Goal: Task Accomplishment & Management: Manage account settings

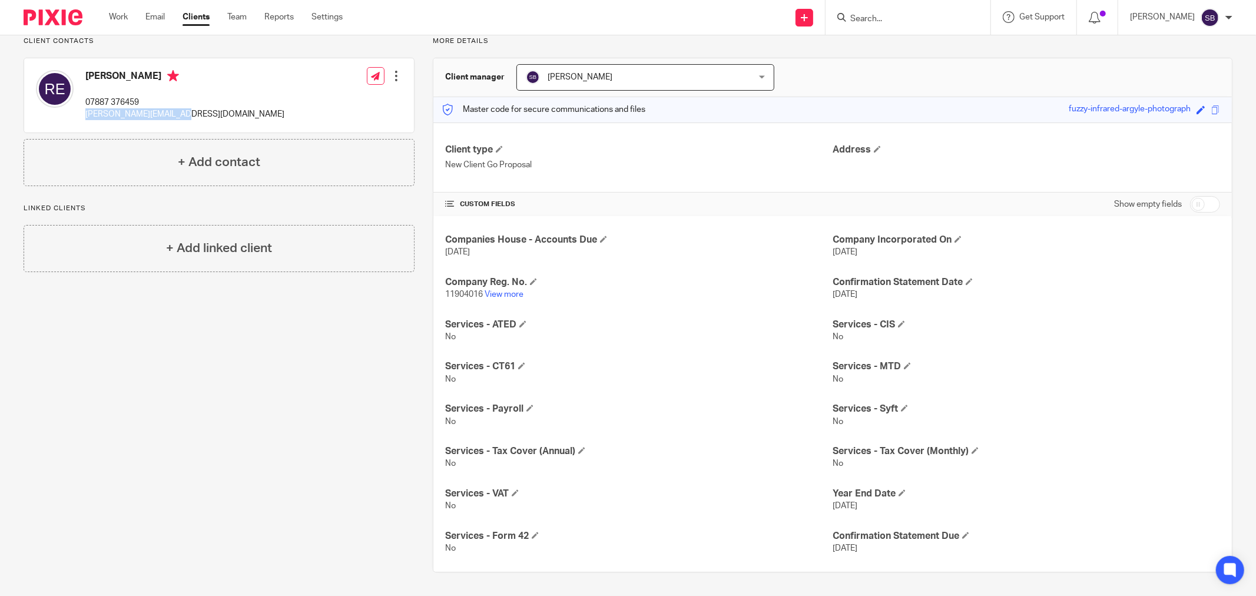
scroll to position [90, 0]
click at [1203, 206] on input "checkbox" at bounding box center [1205, 204] width 30 height 16
checkbox input "true"
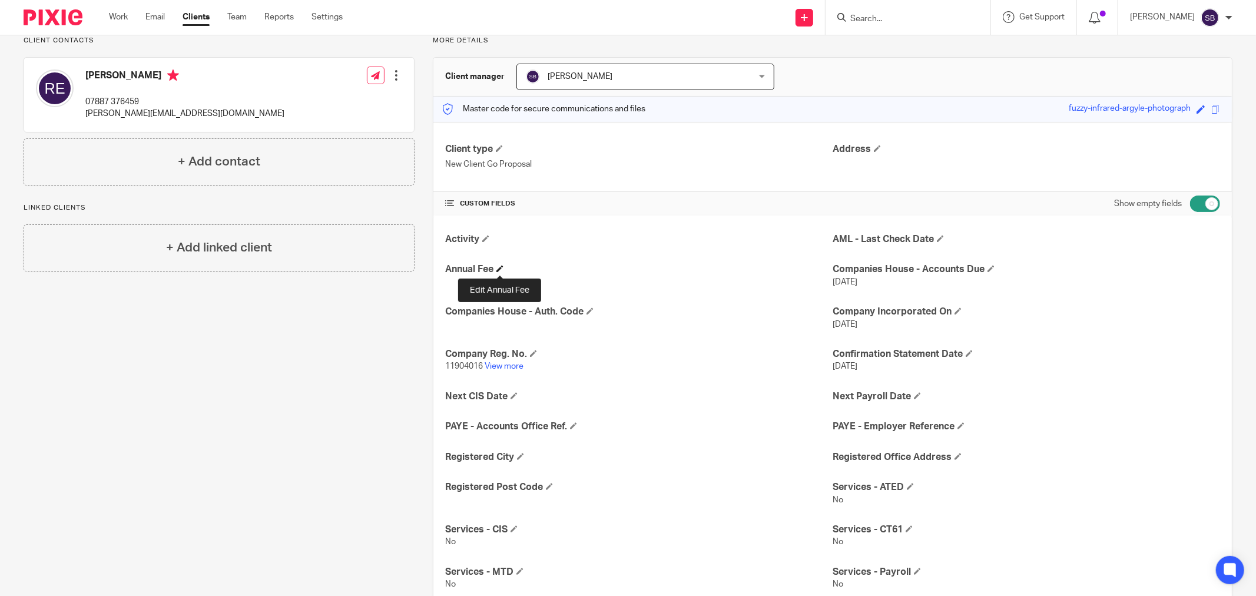
click at [502, 270] on span at bounding box center [499, 268] width 7 height 7
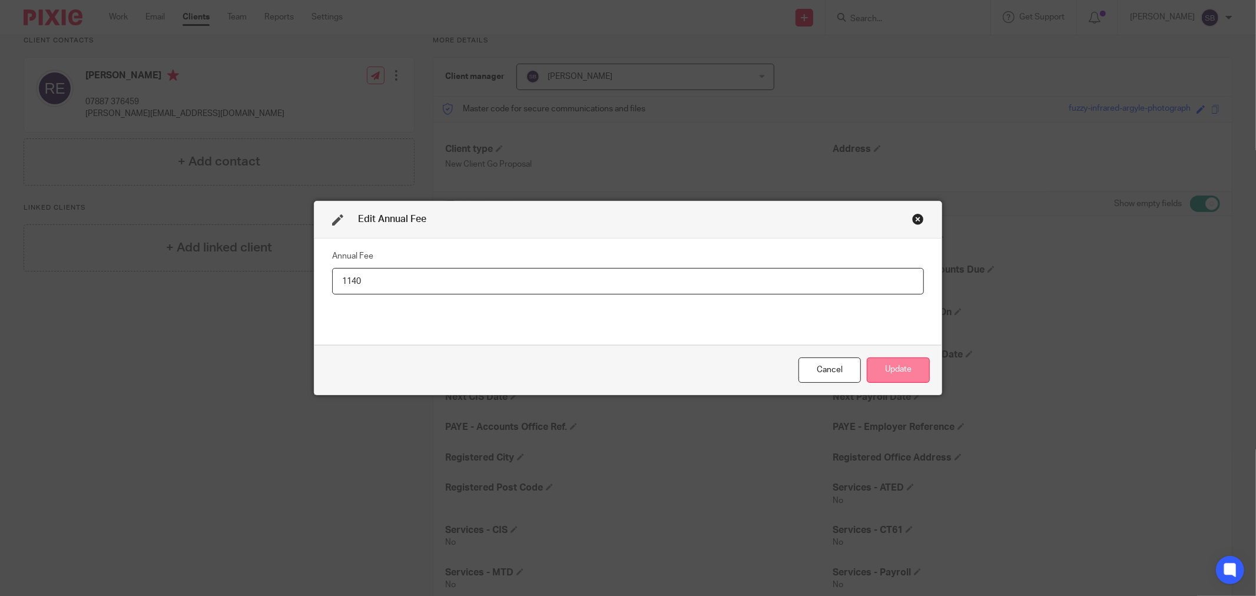
type input "1140"
click at [916, 375] on button "Update" at bounding box center [898, 369] width 63 height 25
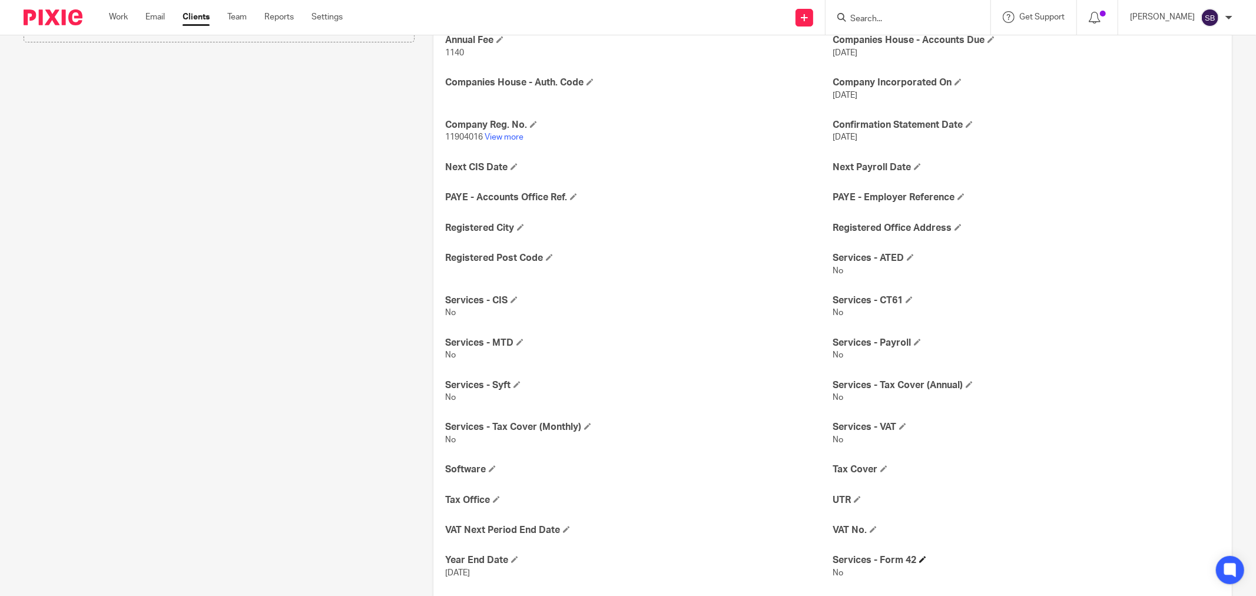
scroll to position [351, 0]
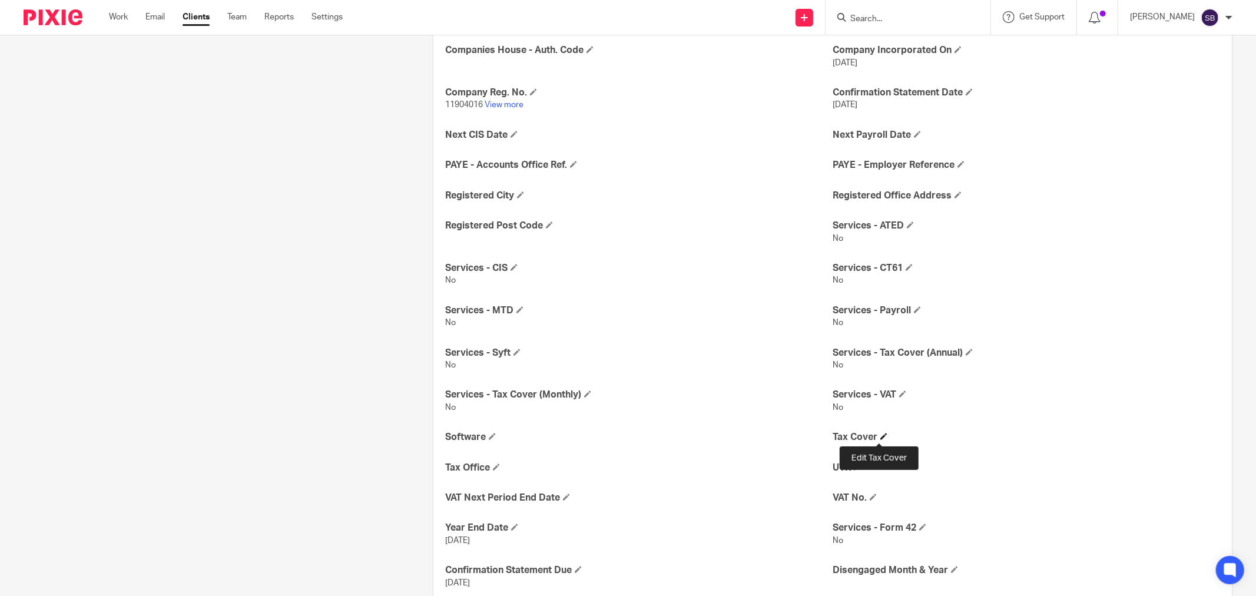
click at [880, 436] on span at bounding box center [883, 436] width 7 height 7
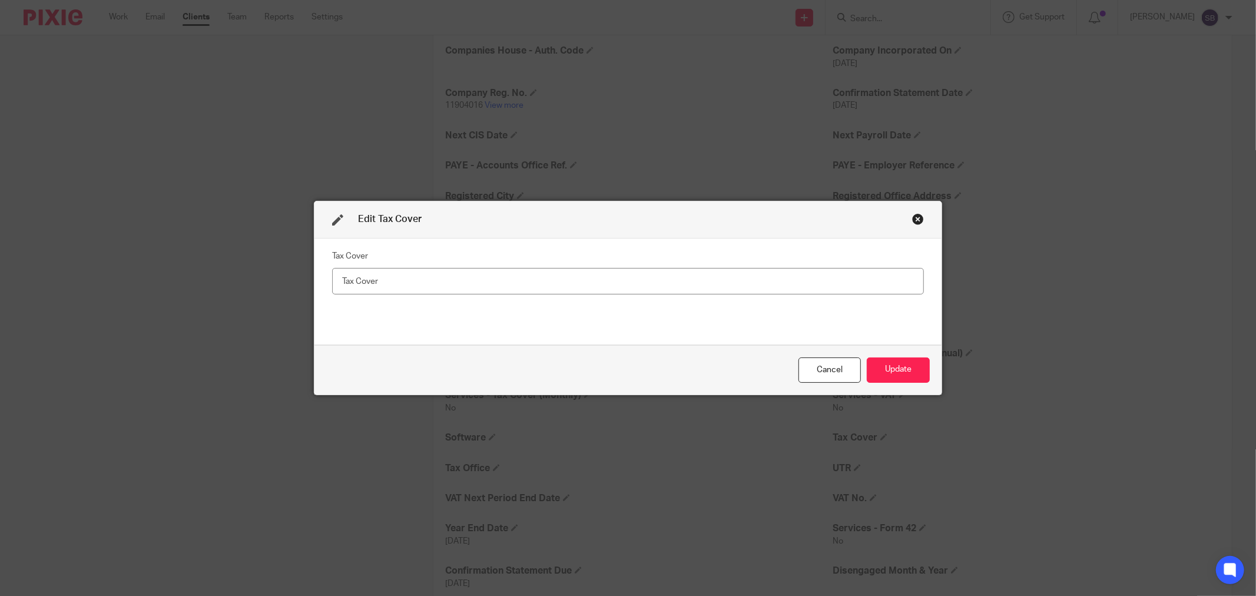
click at [383, 285] on input "number" at bounding box center [628, 281] width 592 height 26
type input "72"
click at [893, 368] on button "Update" at bounding box center [898, 369] width 63 height 25
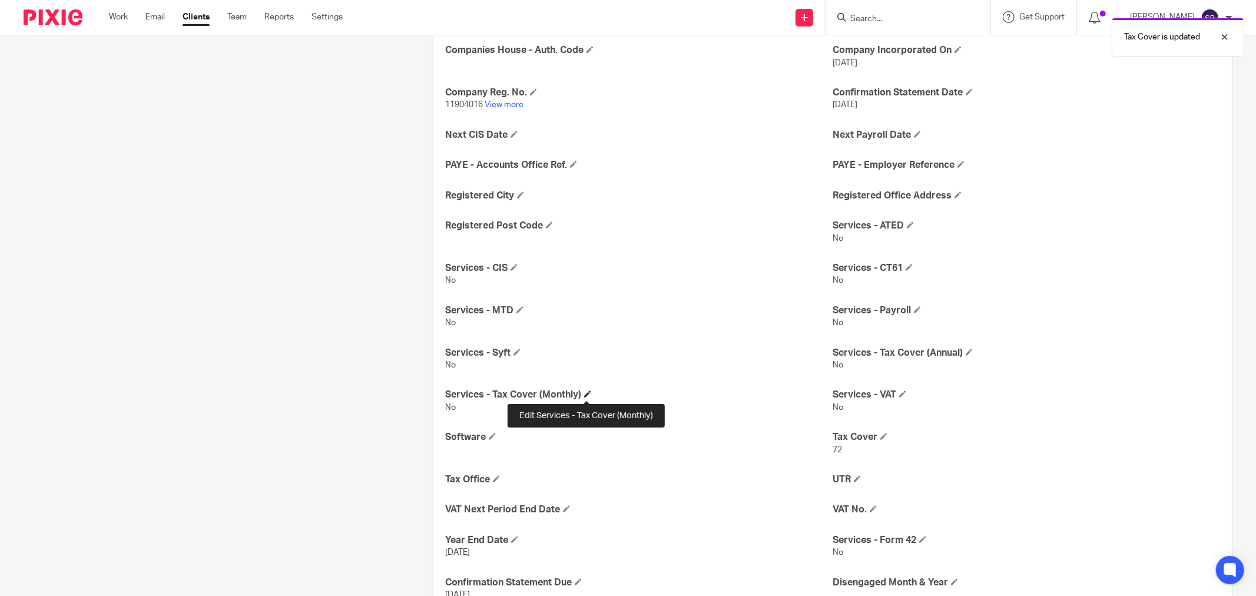
click at [586, 395] on span at bounding box center [587, 393] width 7 height 7
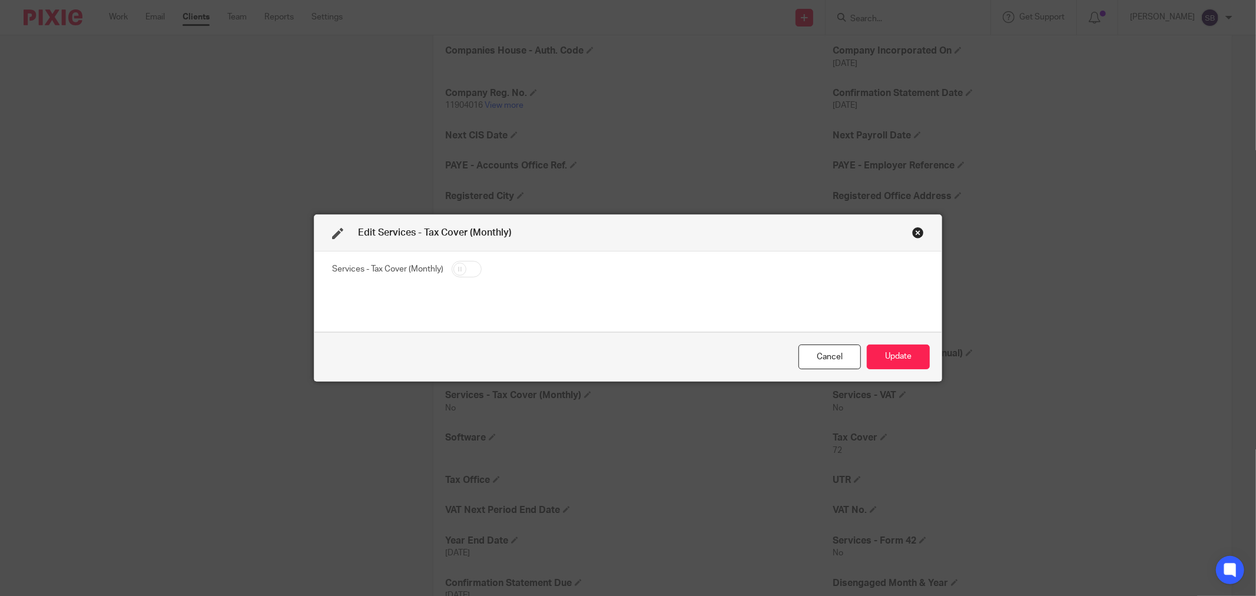
click at [469, 266] on input "checkbox" at bounding box center [467, 269] width 30 height 16
checkbox input "true"
click at [878, 353] on button "Update" at bounding box center [898, 356] width 63 height 25
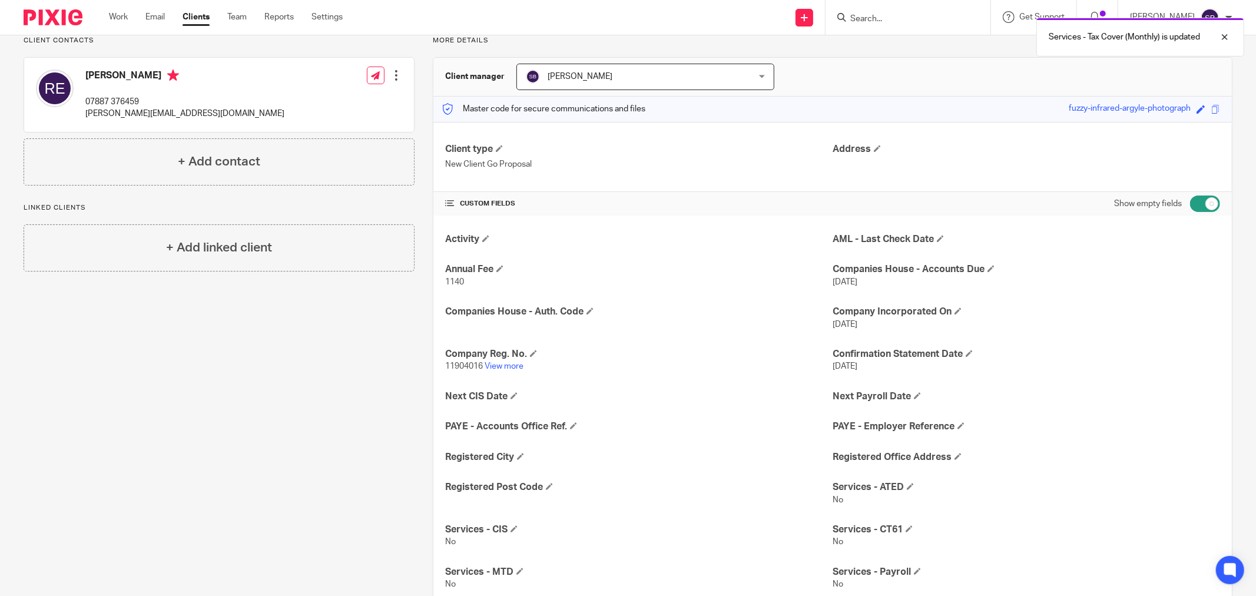
scroll to position [0, 0]
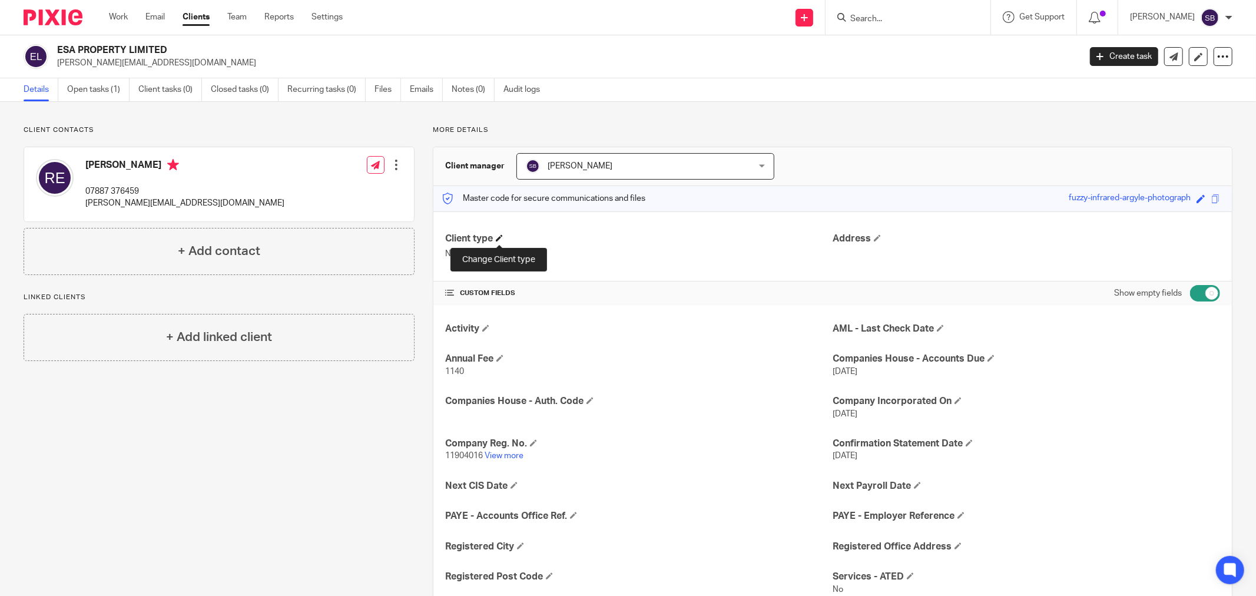
click at [501, 238] on span at bounding box center [499, 237] width 7 height 7
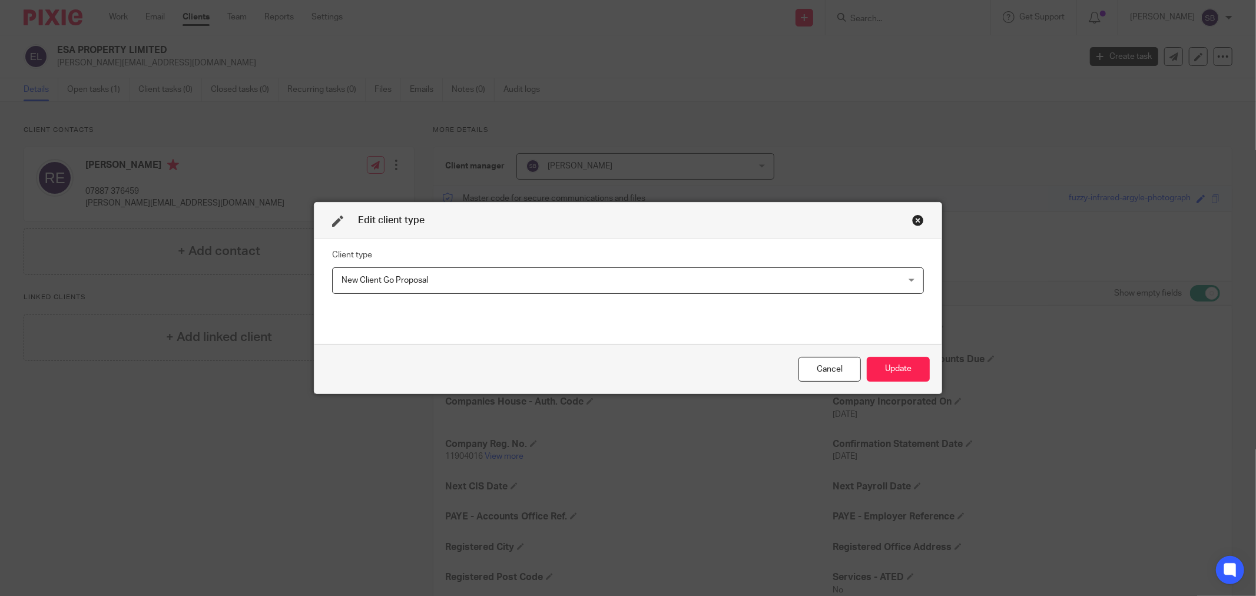
click at [455, 279] on span "New Client Go Proposal" at bounding box center [574, 280] width 465 height 25
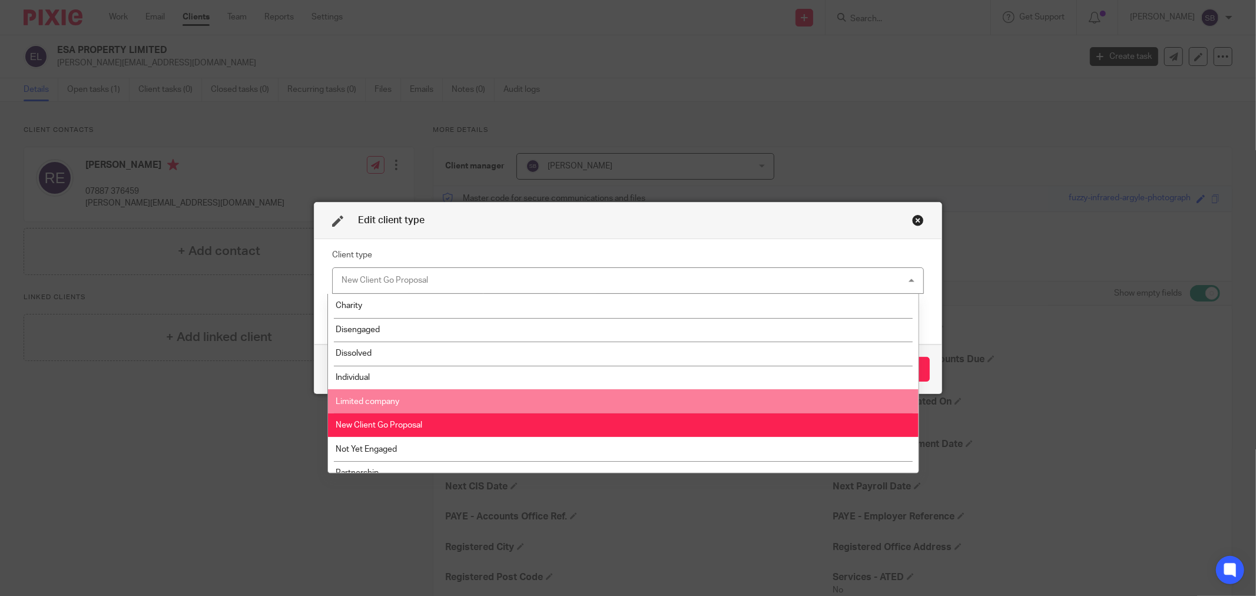
click at [419, 396] on li "Limited company" at bounding box center [623, 401] width 590 height 24
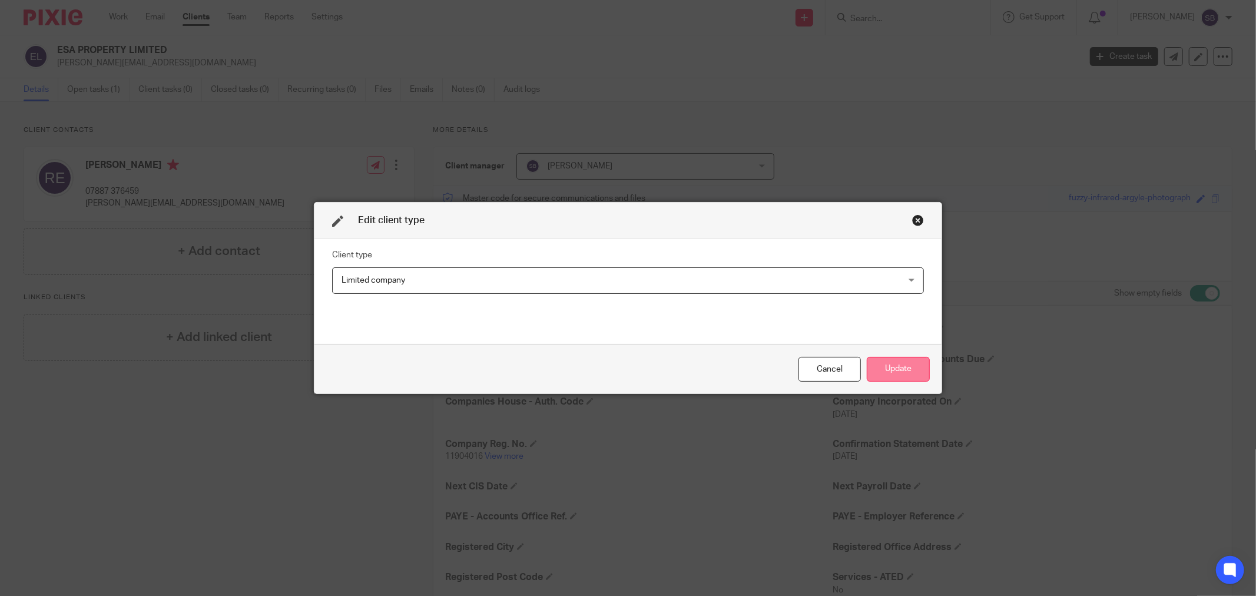
click at [875, 372] on button "Update" at bounding box center [898, 369] width 63 height 25
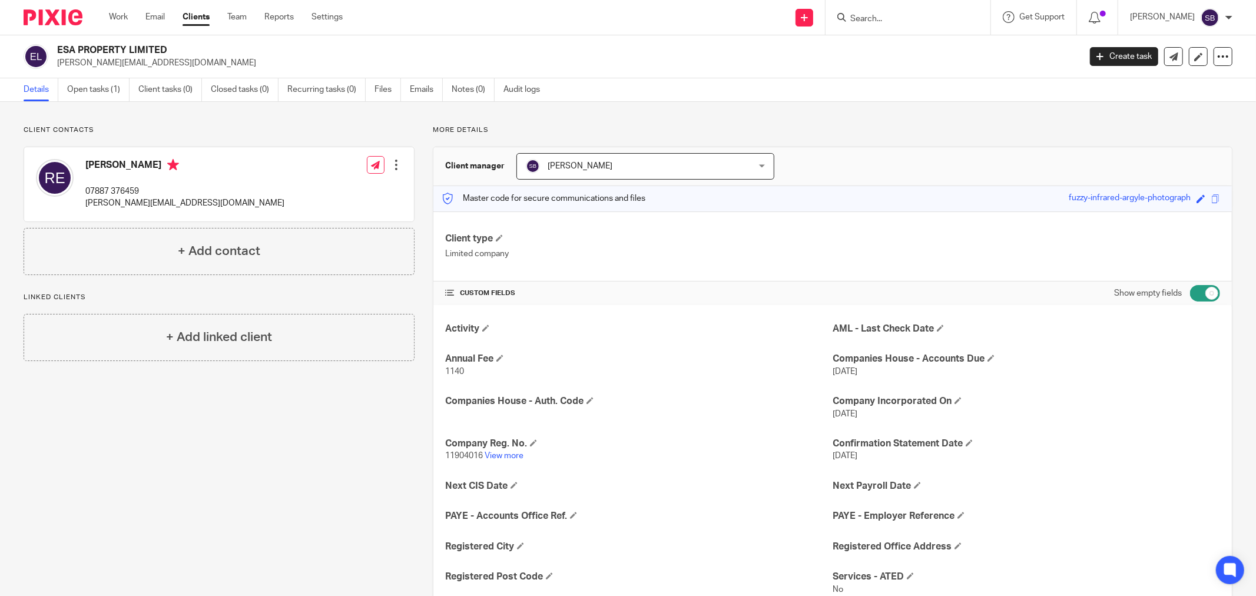
click at [937, 21] on input "Search" at bounding box center [902, 19] width 106 height 11
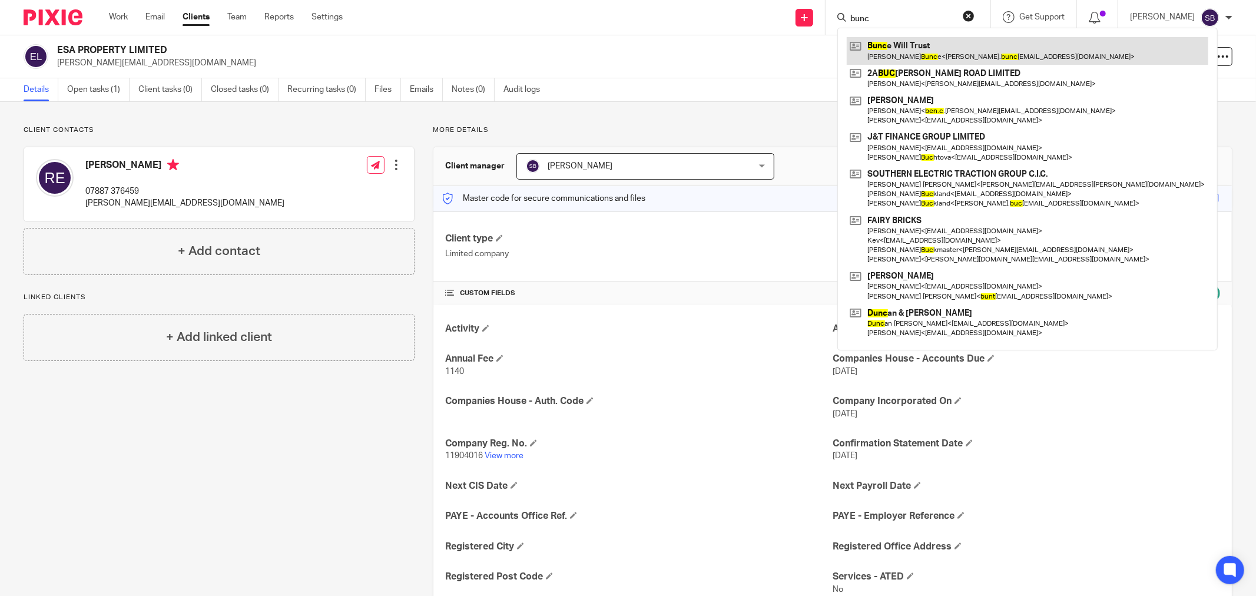
type input "bunc"
click at [933, 51] on link at bounding box center [1028, 50] width 362 height 27
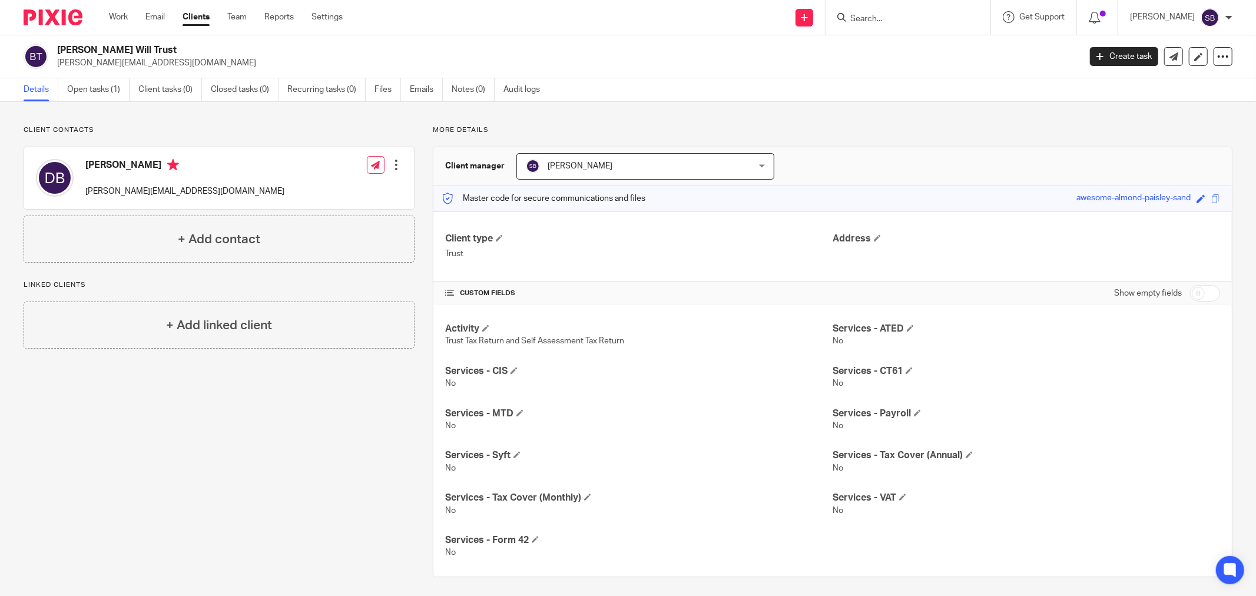
drag, startPoint x: 57, startPoint y: 47, endPoint x: 144, endPoint y: 46, distance: 87.2
click at [144, 46] on h2 "[PERSON_NAME] Will Trust" at bounding box center [463, 50] width 812 height 12
copy h2 "[PERSON_NAME] Will Trust"
drag, startPoint x: 85, startPoint y: 191, endPoint x: 185, endPoint y: 181, distance: 101.1
click at [185, 181] on div "David Bunce david.bunce1@sky.com Edit contact Create client from contact Export…" at bounding box center [219, 178] width 390 height 62
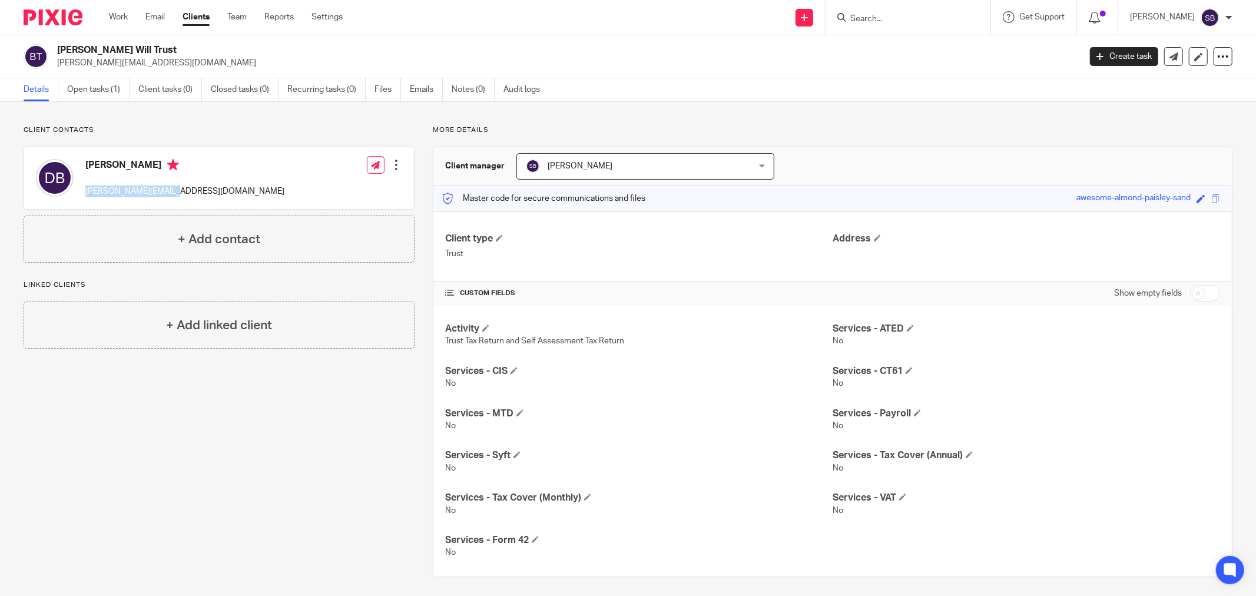
copy p "david.bunce1@sky.com"
